Goal: Check status: Check status

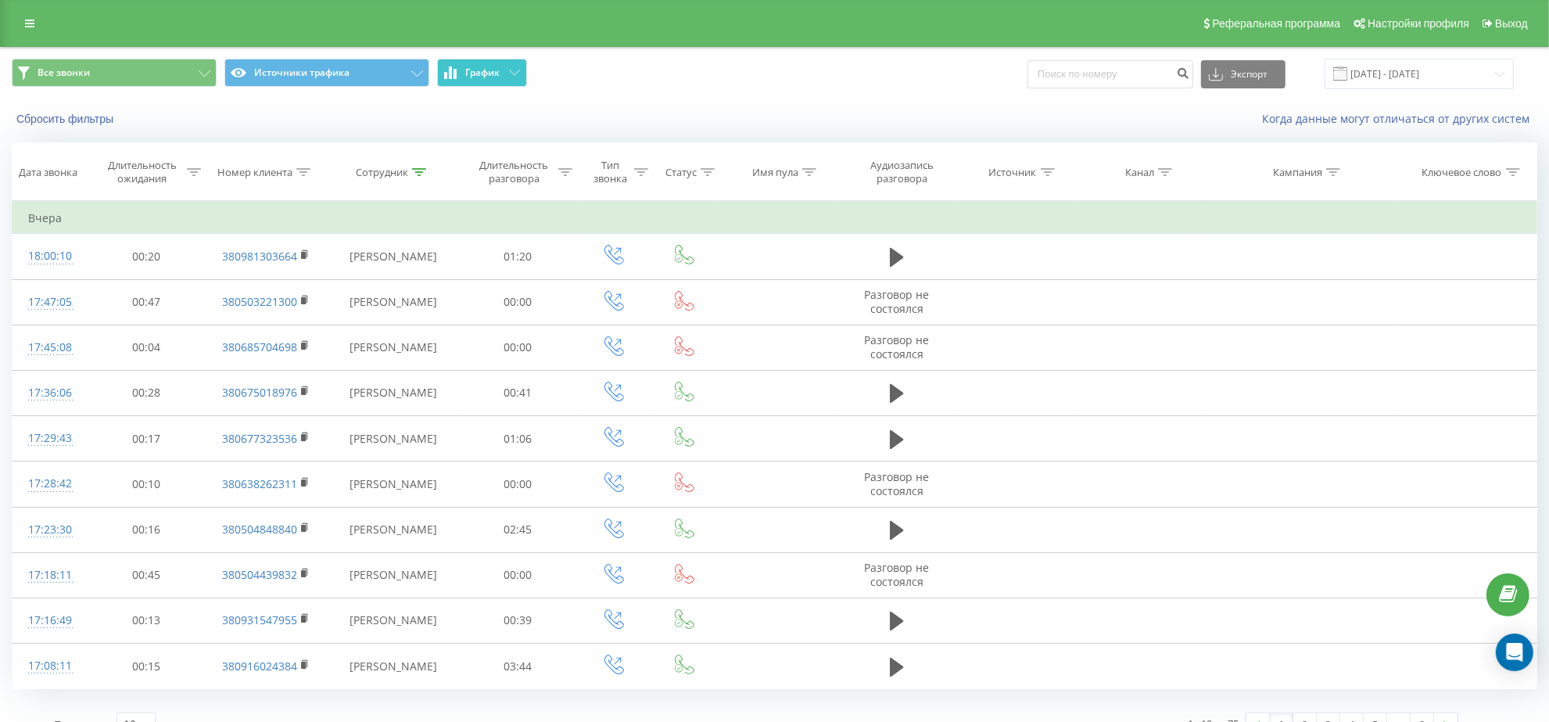
click at [477, 83] on button "График" at bounding box center [482, 73] width 90 height 28
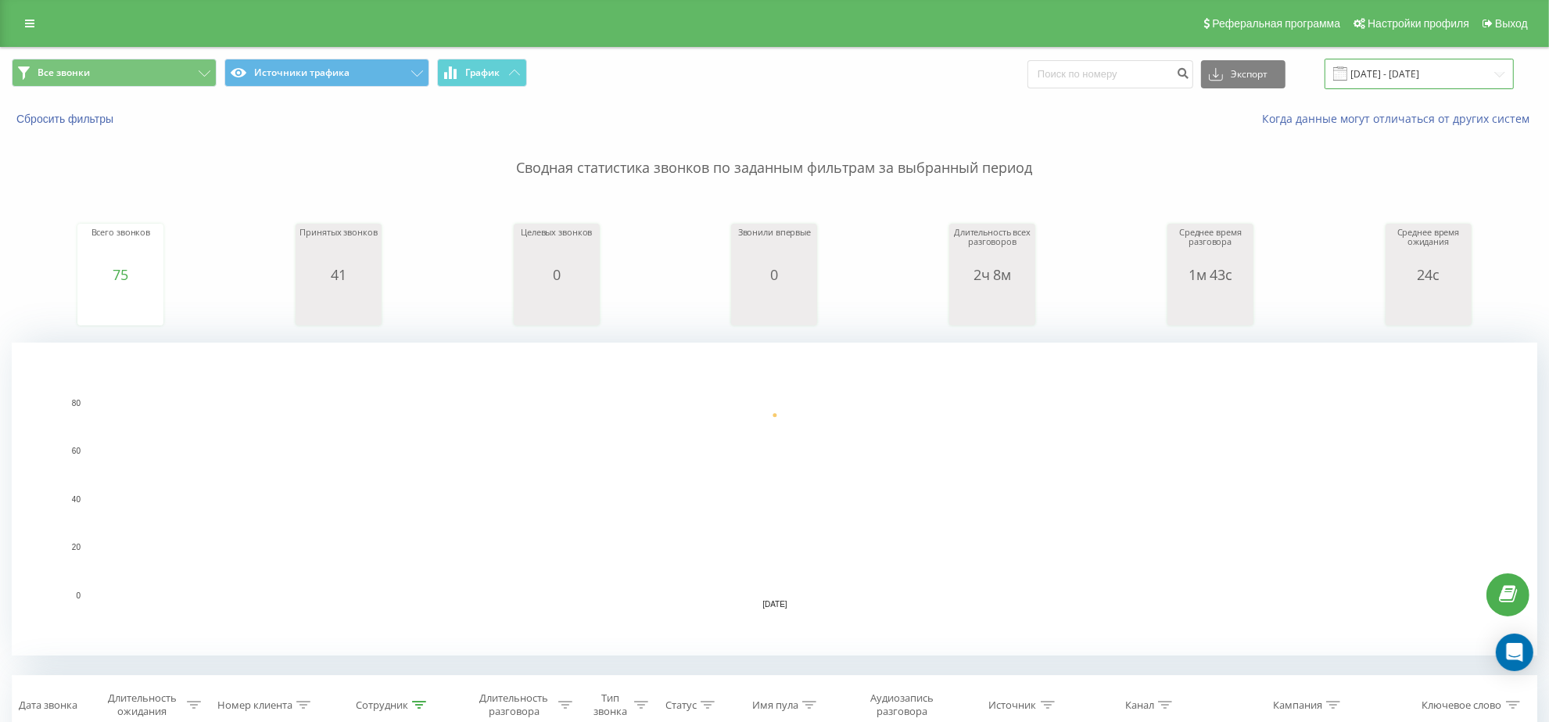
drag, startPoint x: 1386, startPoint y: 74, endPoint x: 1361, endPoint y: 75, distance: 25.0
click at [1386, 74] on input "19.08.2025 - 19.08.2025" at bounding box center [1419, 74] width 189 height 30
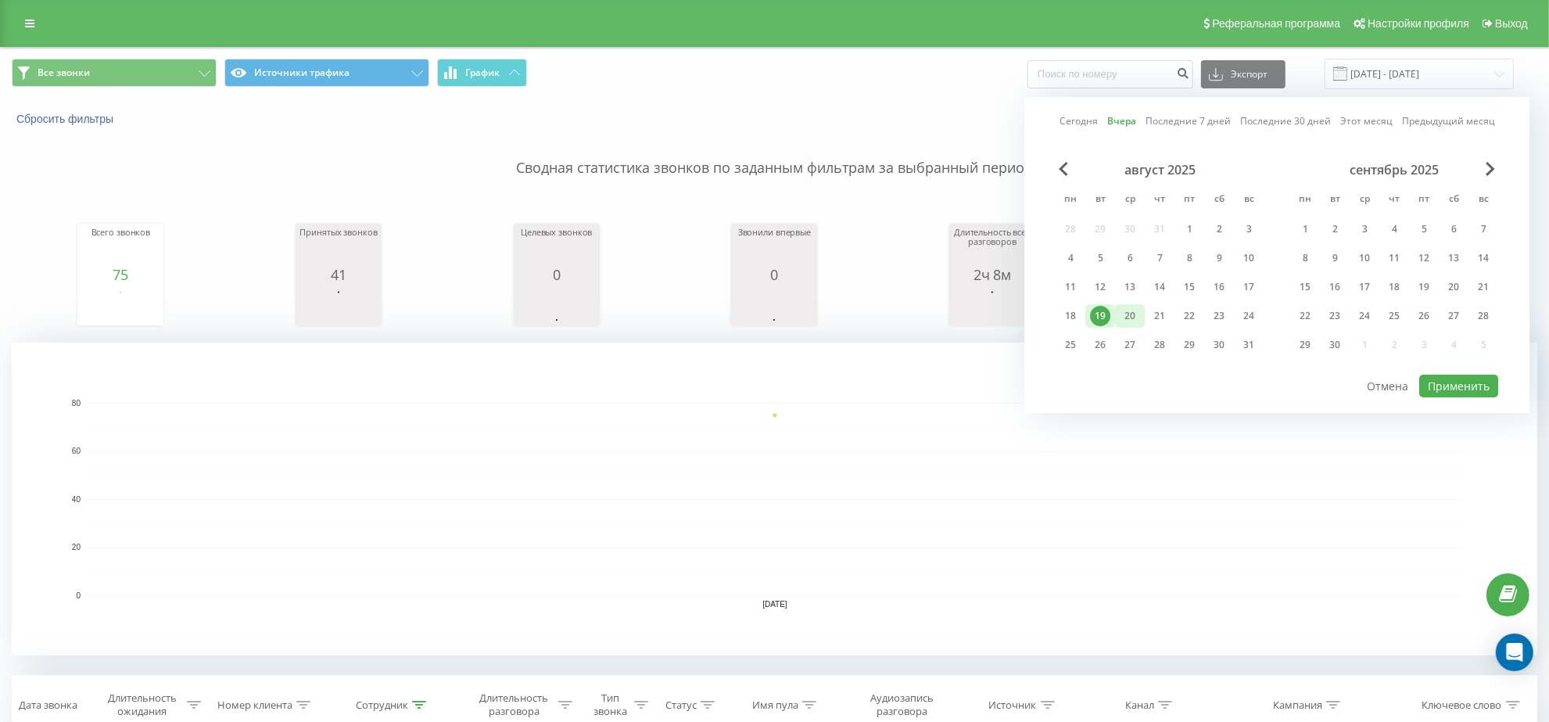
click at [1124, 324] on div "20" at bounding box center [1130, 315] width 30 height 23
drag, startPoint x: 1449, startPoint y: 388, endPoint x: 1288, endPoint y: 418, distance: 163.9
click at [1448, 388] on button "Применить" at bounding box center [1458, 386] width 79 height 23
type input "[DATE] - [DATE]"
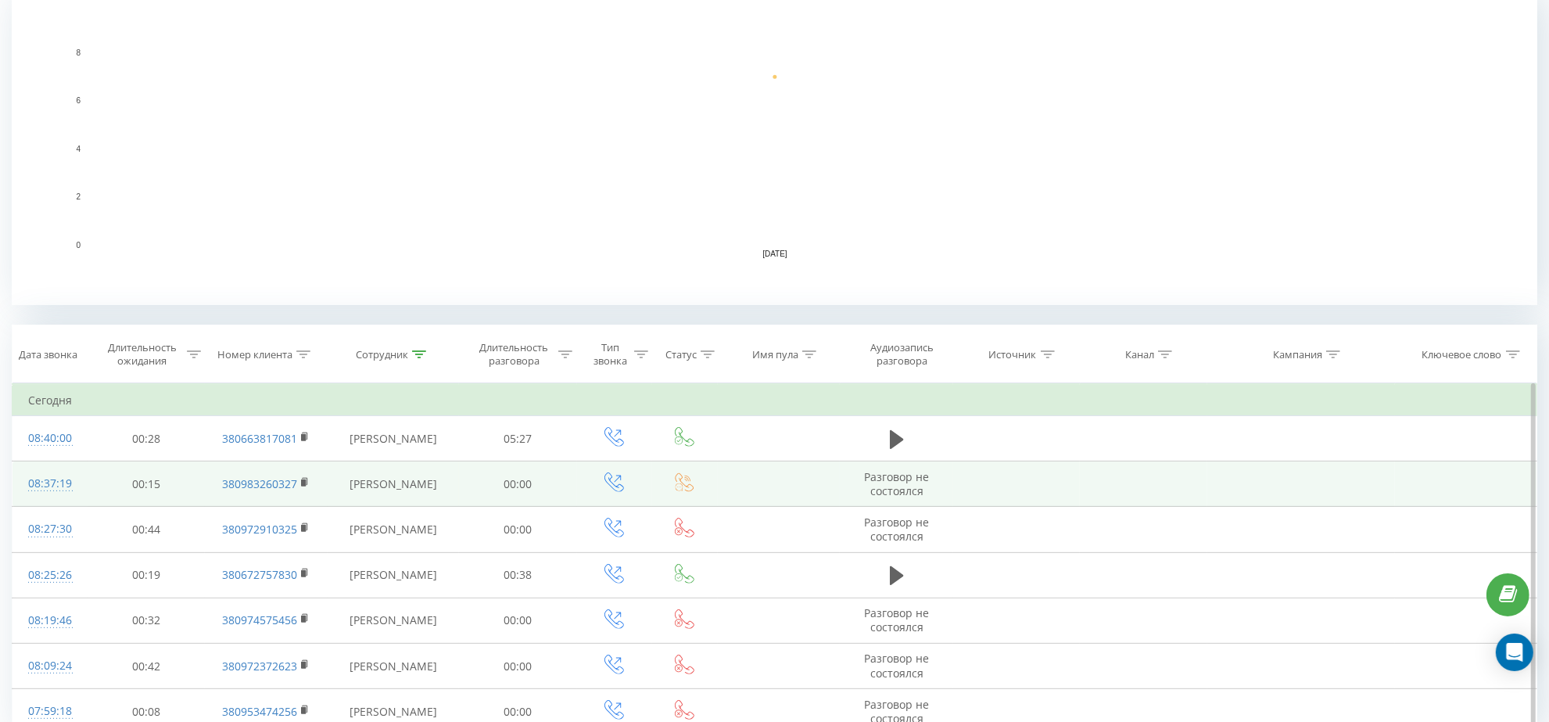
scroll to position [423, 0]
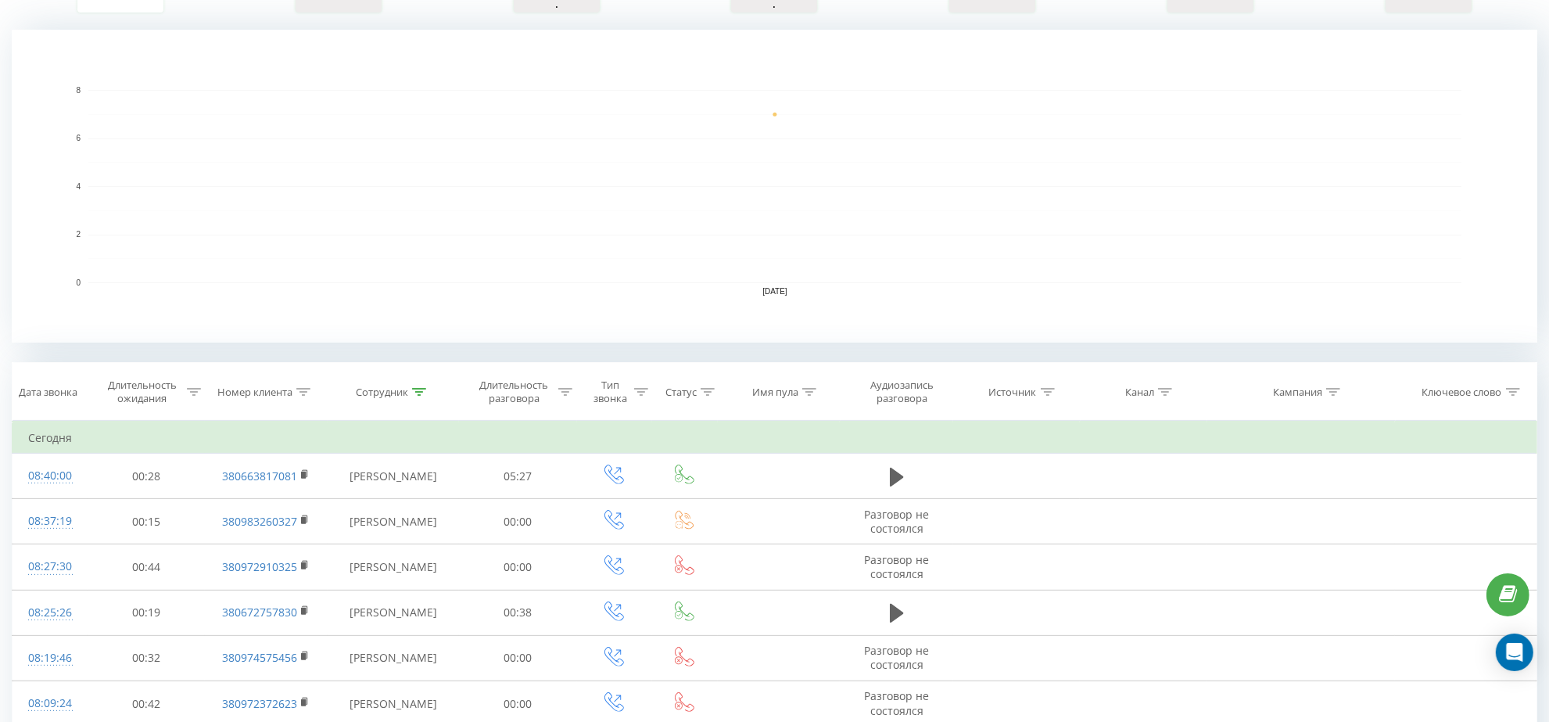
scroll to position [423, 0]
